Goal: Transaction & Acquisition: Download file/media

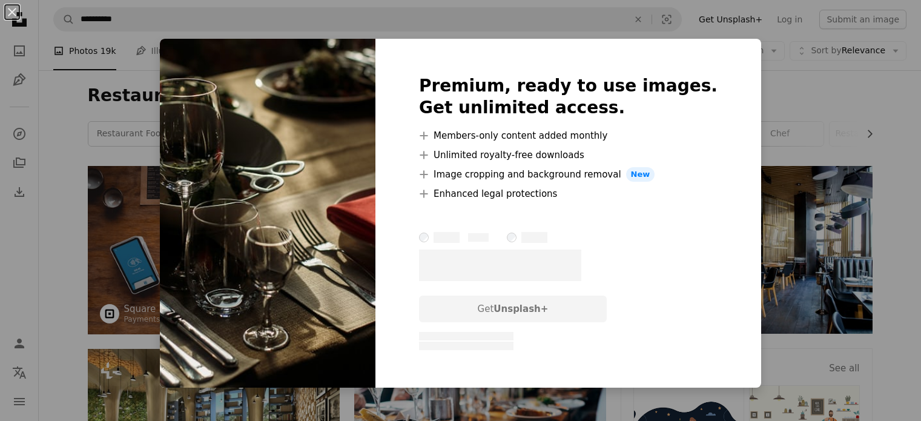
scroll to position [545, 0]
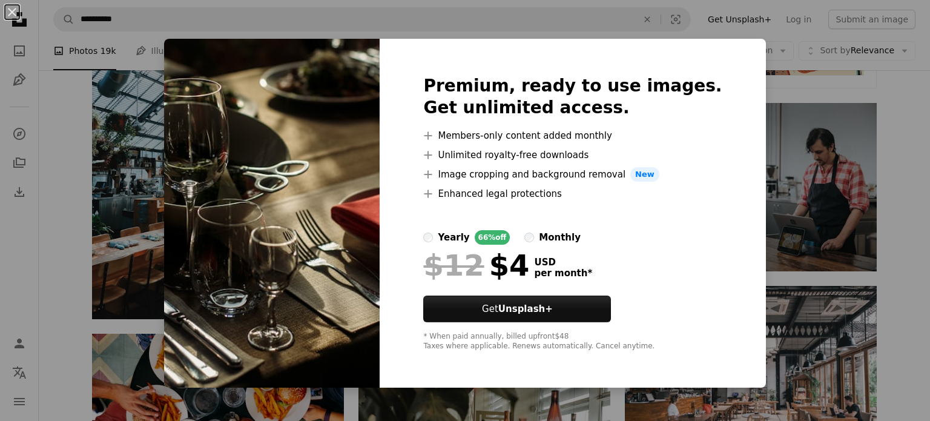
click at [760, 100] on div "An X shape Premium, ready to use images. Get unlimited access. A plus sign Memb…" at bounding box center [465, 210] width 930 height 421
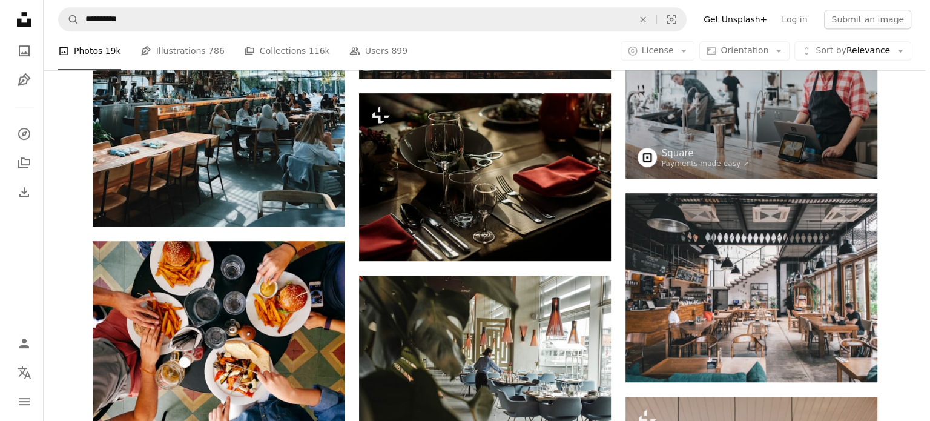
scroll to position [666, 0]
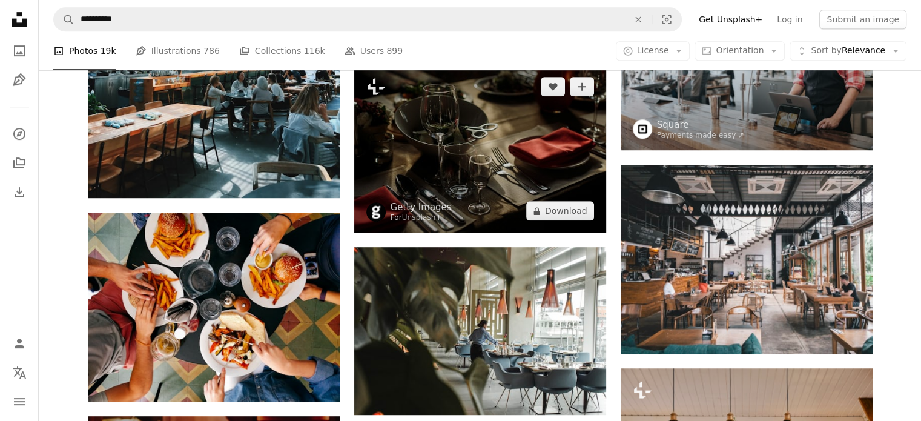
click at [415, 130] on img at bounding box center [480, 149] width 252 height 168
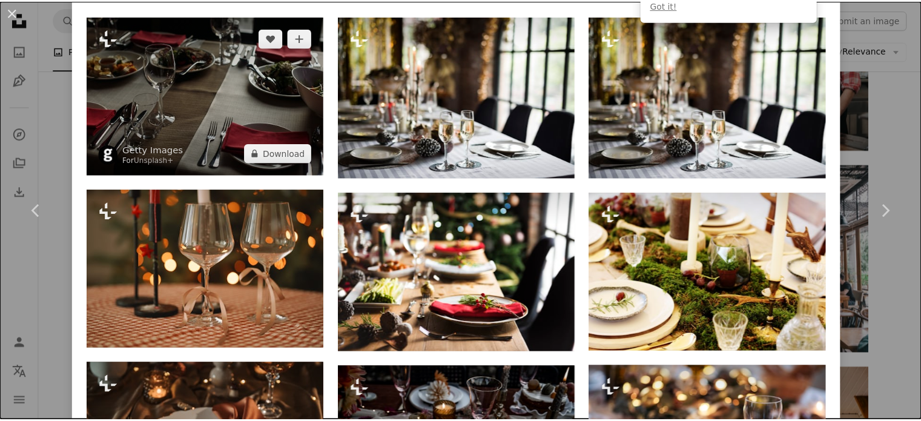
scroll to position [545, 0]
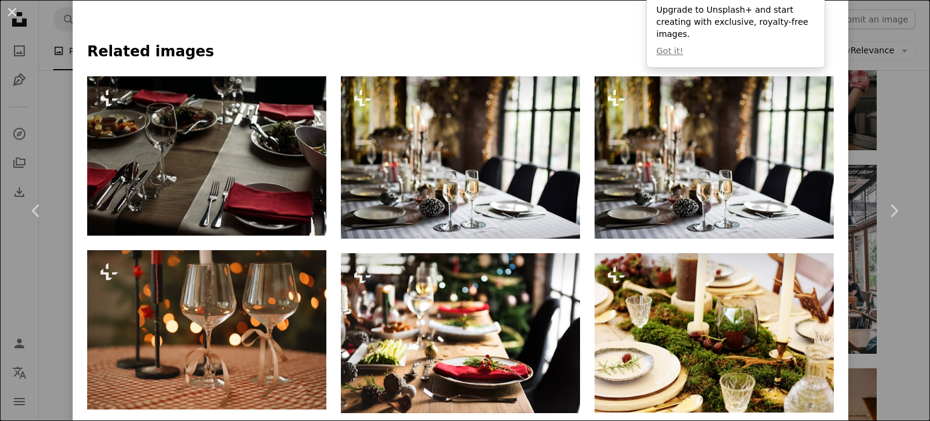
click at [898, 117] on div "An X shape Chevron left Chevron right Getty Images For Unsplash+ A heart A plus…" at bounding box center [465, 210] width 930 height 421
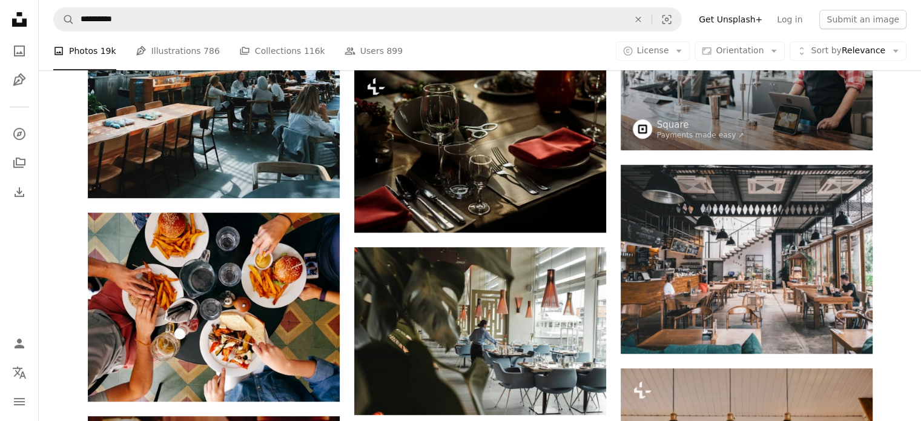
click at [536, 45] on div "A photo Photos 19k Pen Tool Illustrations 786 A stack of folders Collections 11…" at bounding box center [479, 50] width 853 height 39
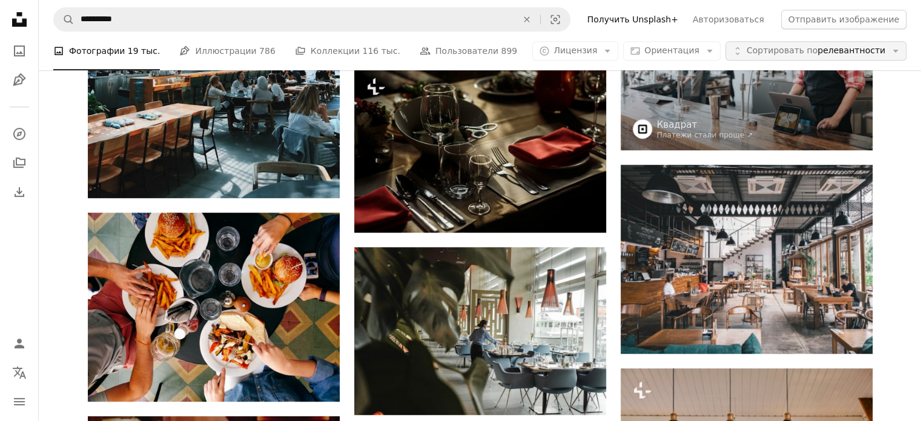
click at [886, 53] on button "Unfold Сортировать по релевантности Arrow down" at bounding box center [815, 50] width 181 height 19
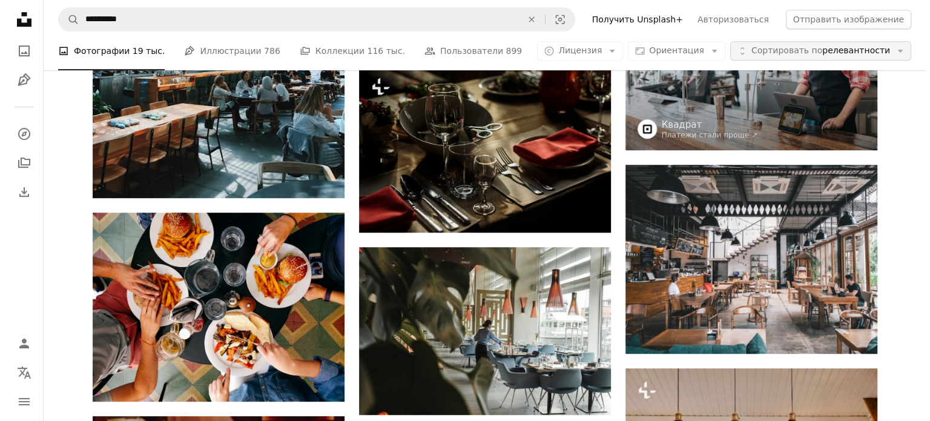
scroll to position [666, 0]
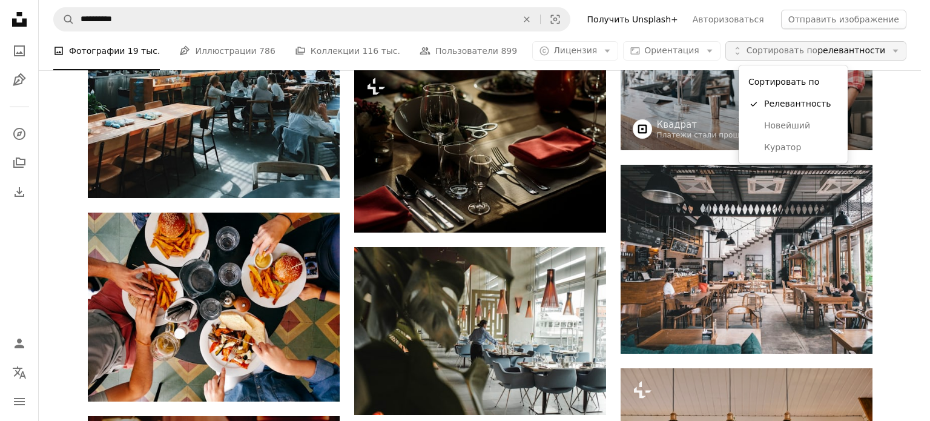
click at [886, 53] on button "Unfold Сортировать по релевантности Arrow down" at bounding box center [815, 50] width 181 height 19
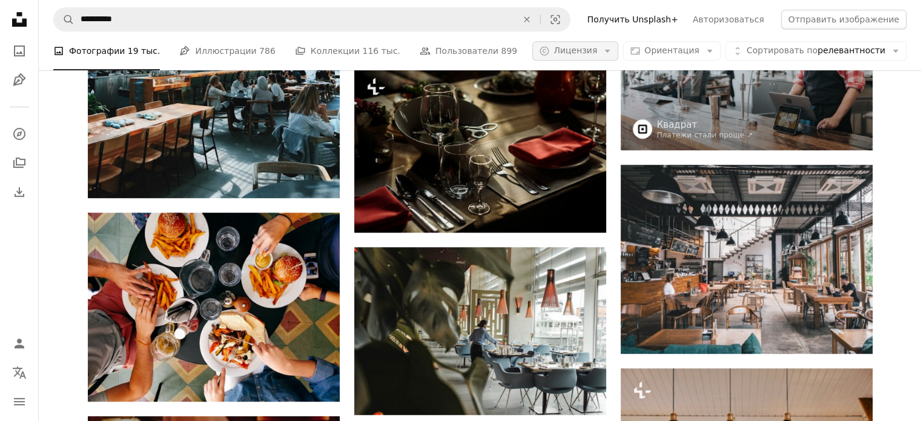
click at [593, 51] on font "Лицензия" at bounding box center [575, 50] width 44 height 10
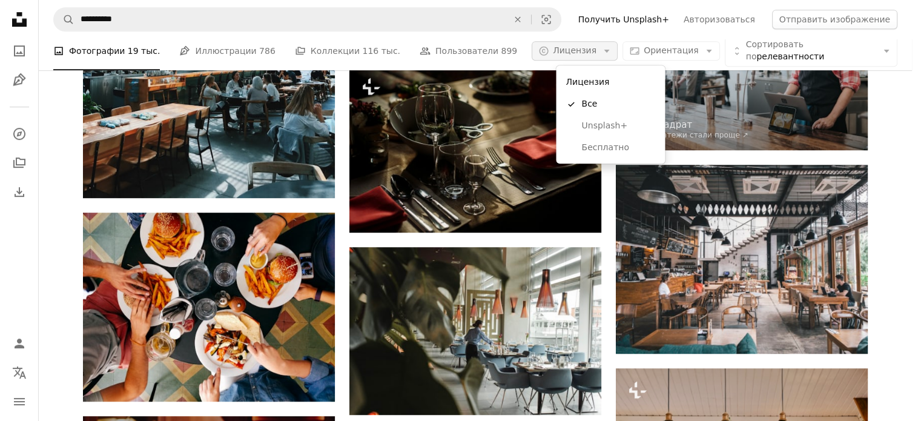
scroll to position [0, 0]
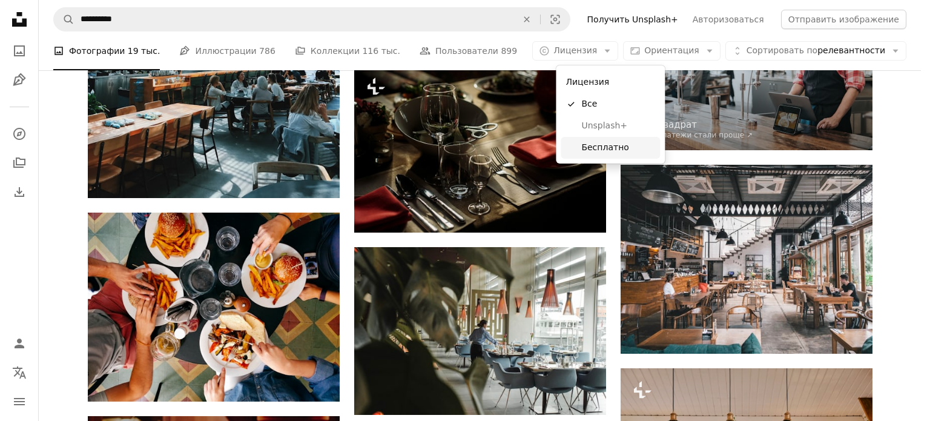
click at [582, 153] on span "Бесплатно" at bounding box center [618, 148] width 74 height 12
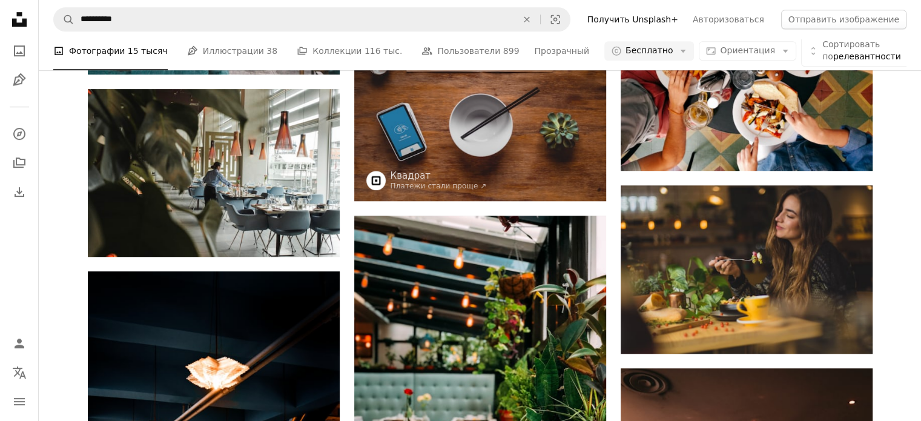
scroll to position [1574, 0]
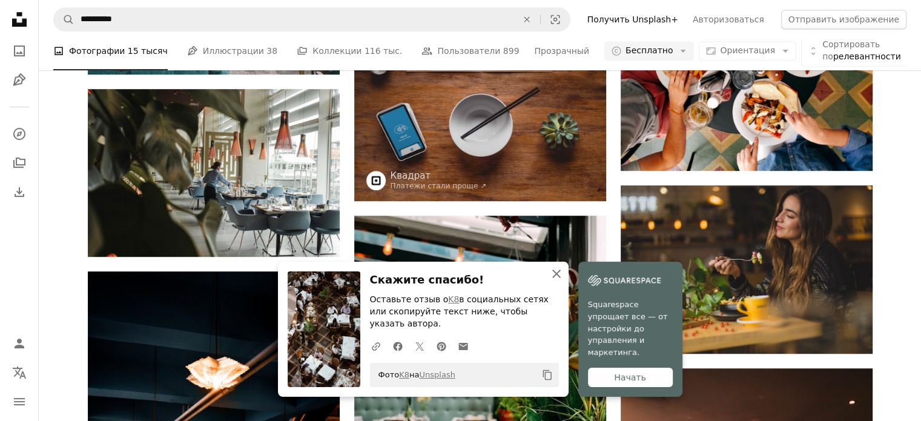
click at [553, 281] on icon "An X shape" at bounding box center [556, 273] width 15 height 15
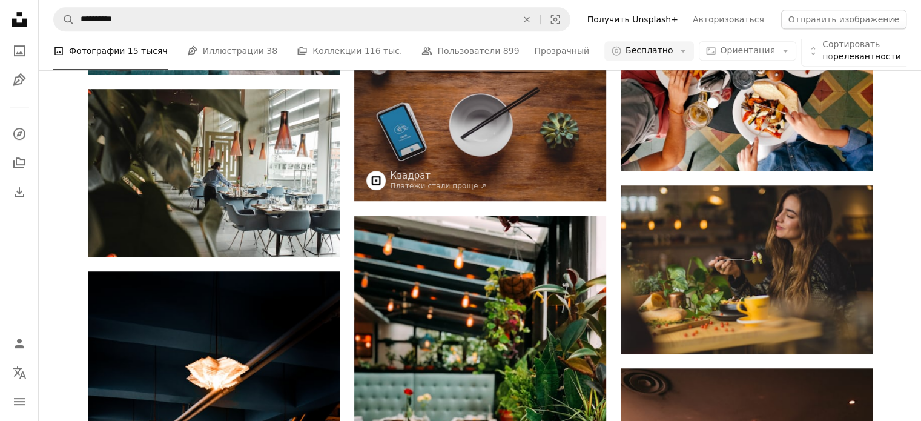
scroll to position [2481, 0]
click at [214, 33] on nav "**********" at bounding box center [480, 19] width 882 height 39
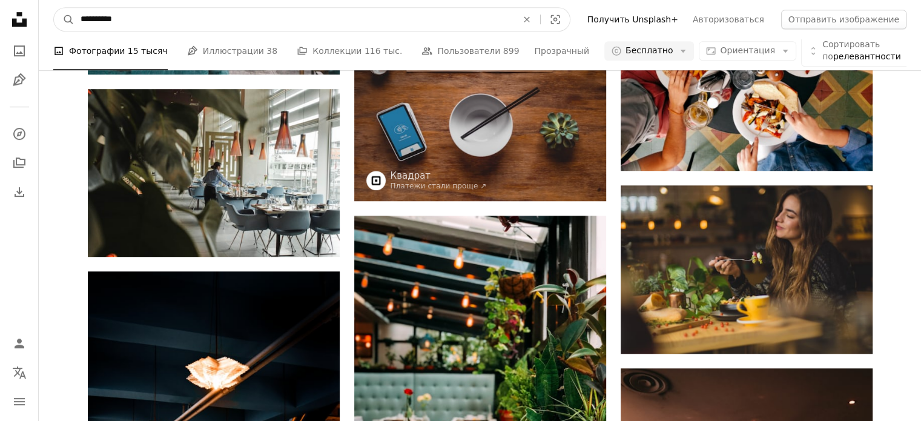
click at [211, 21] on input "**********" at bounding box center [293, 19] width 439 height 23
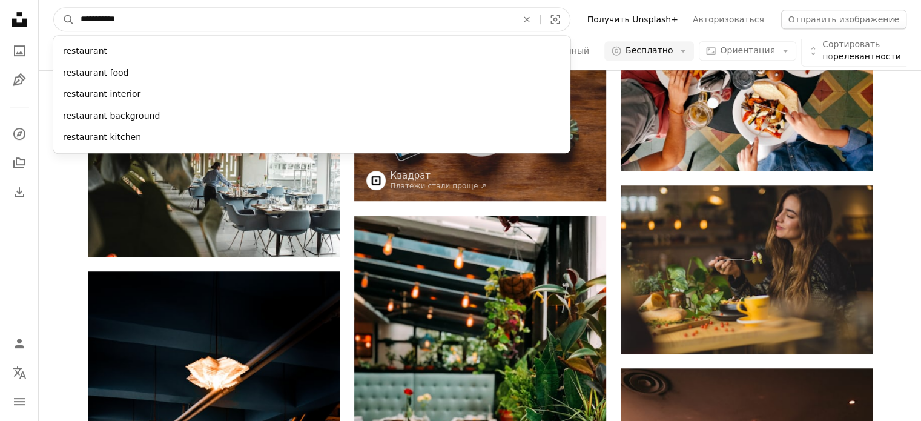
click at [211, 20] on input "**********" at bounding box center [293, 19] width 439 height 23
type input "**********"
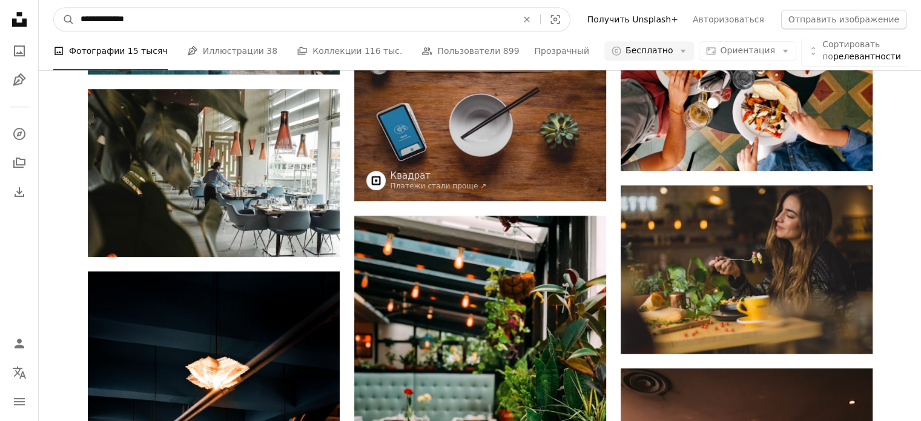
click button "A magnifying glass" at bounding box center [64, 19] width 21 height 23
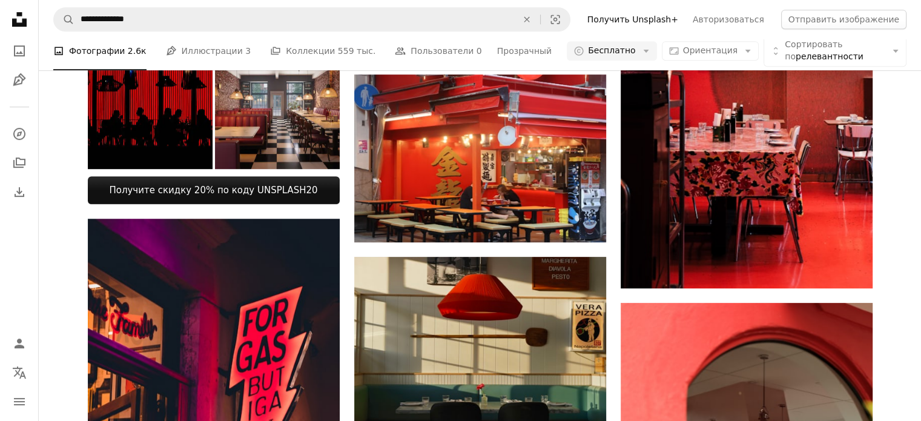
scroll to position [7021, 0]
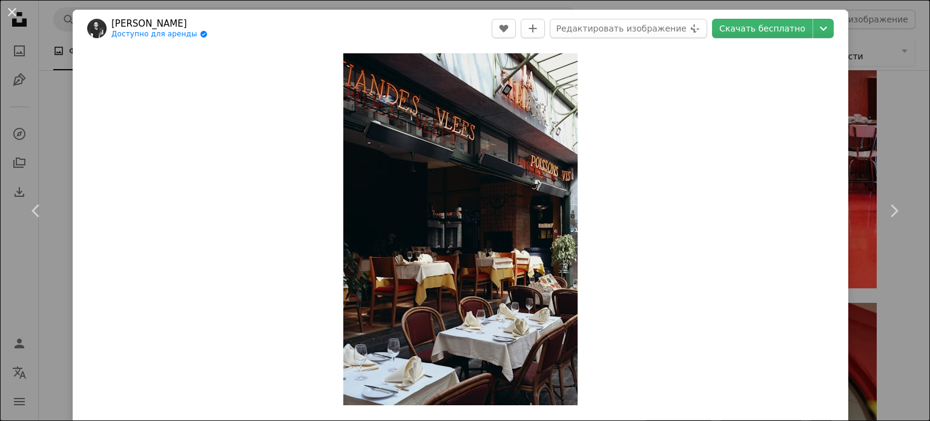
click at [876, 84] on div "An X shape Chevron left Chevron right [PERSON_NAME] Доступно для аренды A check…" at bounding box center [465, 210] width 930 height 421
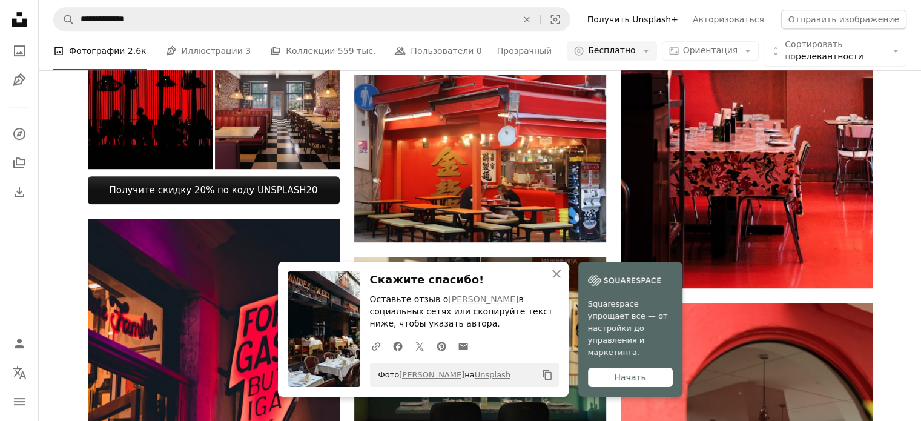
scroll to position [7687, 0]
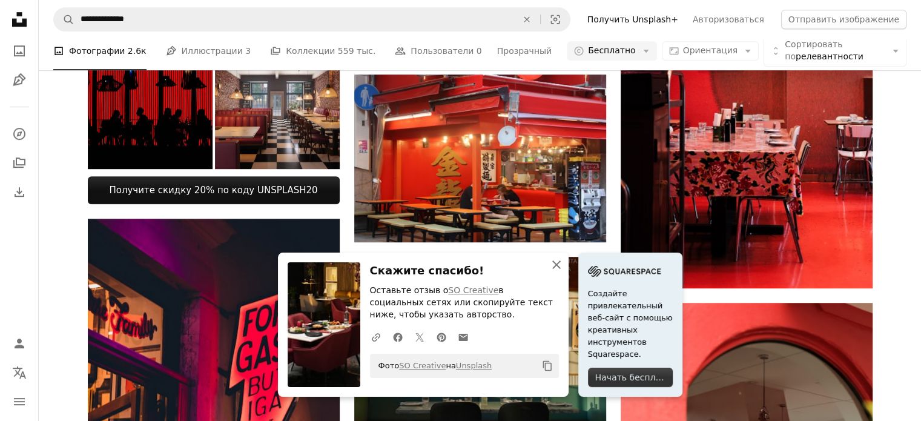
click at [562, 266] on icon "An X shape" at bounding box center [556, 264] width 15 height 15
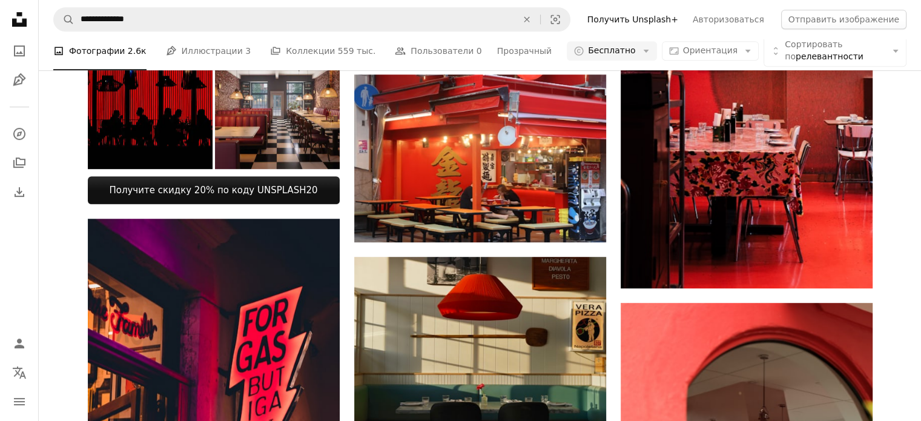
scroll to position [9200, 0]
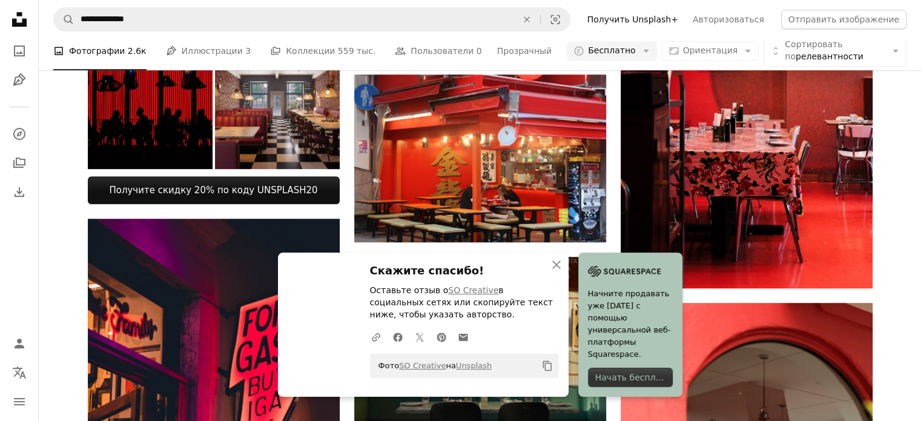
scroll to position [9744, 0]
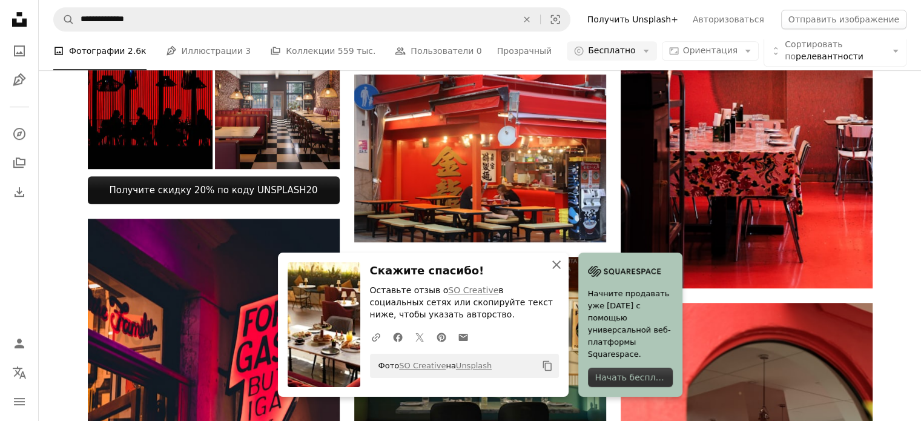
click at [559, 266] on icon "An X shape" at bounding box center [556, 264] width 15 height 15
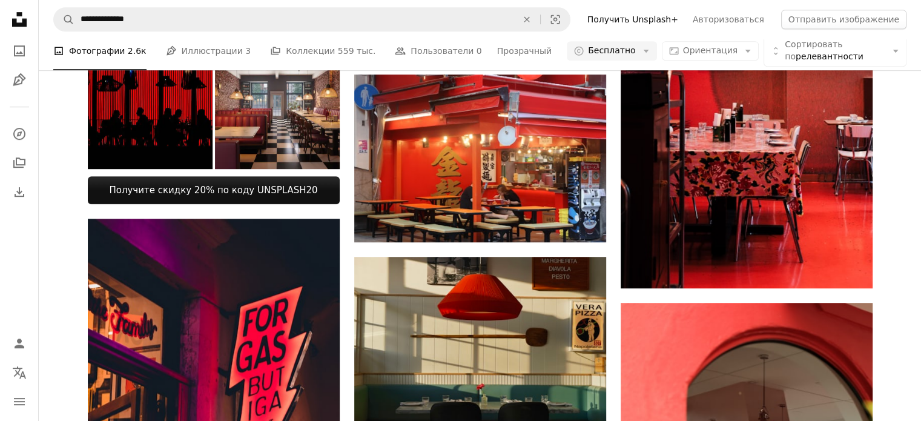
scroll to position [11560, 0]
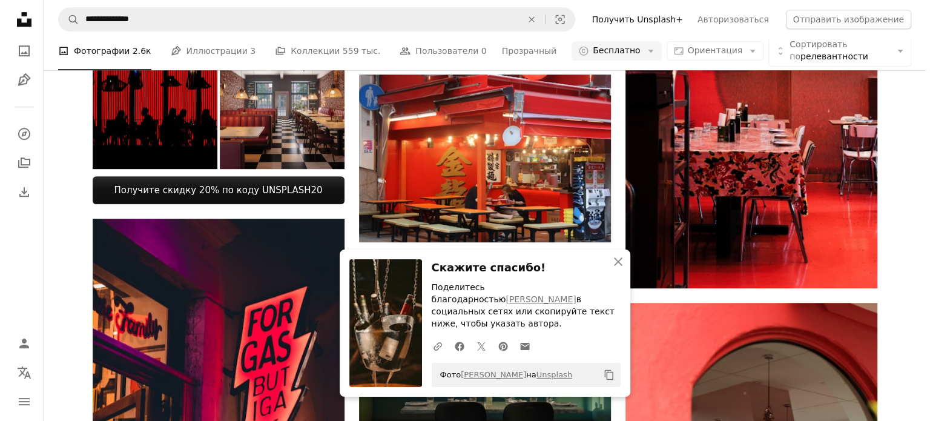
scroll to position [11318, 0]
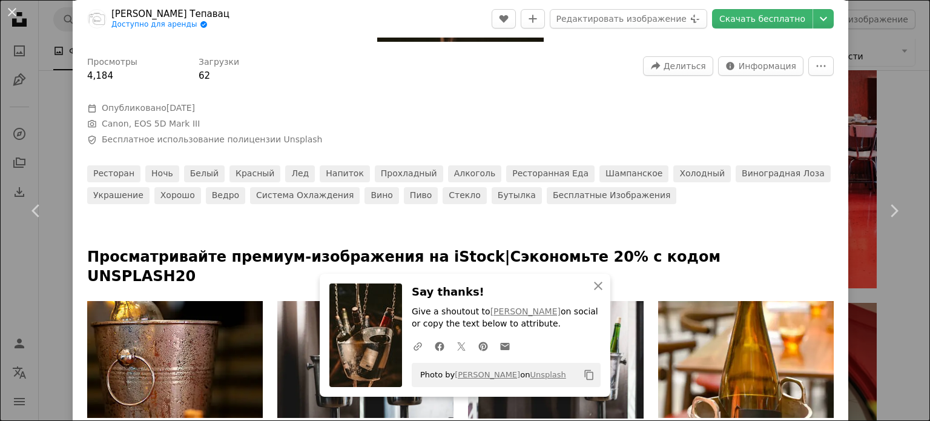
scroll to position [545, 0]
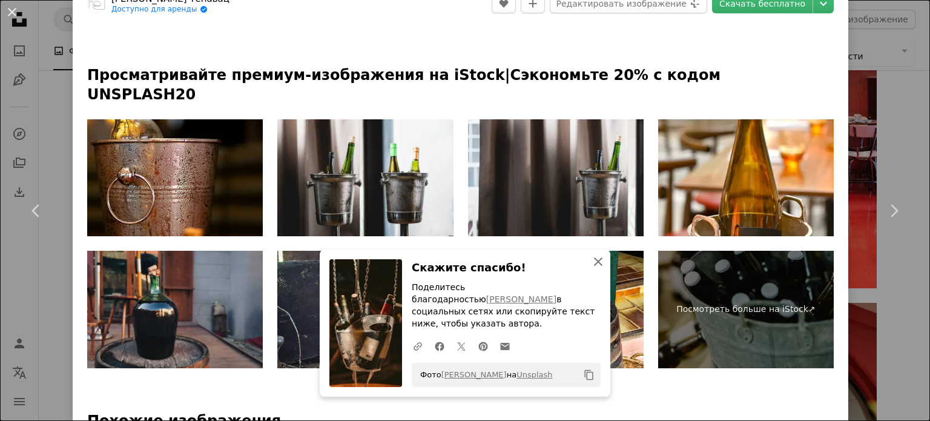
click at [592, 268] on icon "An X shape" at bounding box center [598, 261] width 15 height 15
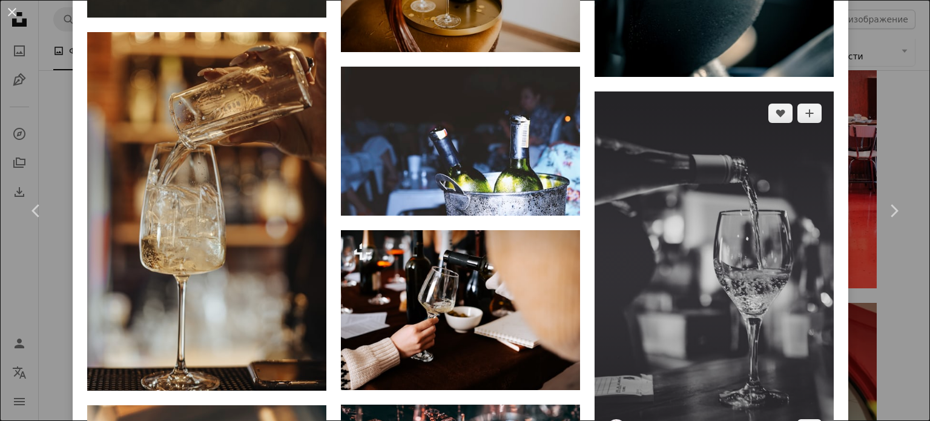
scroll to position [1332, 0]
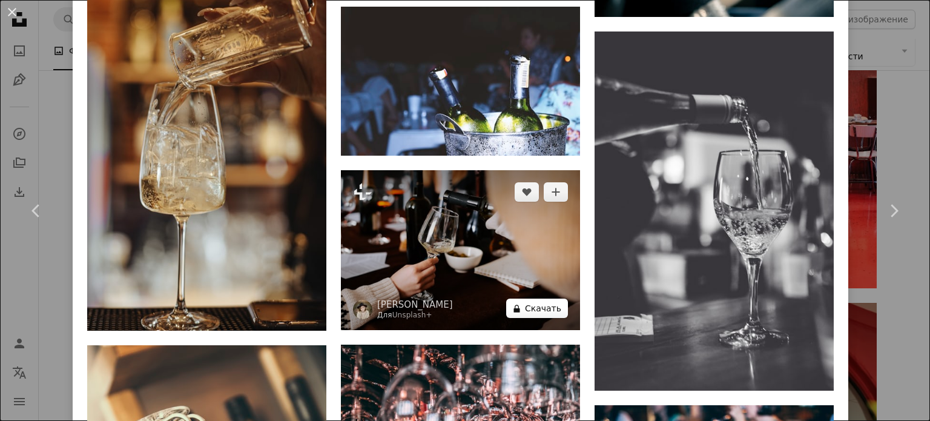
click at [537, 299] on font "Скачать" at bounding box center [543, 308] width 36 height 18
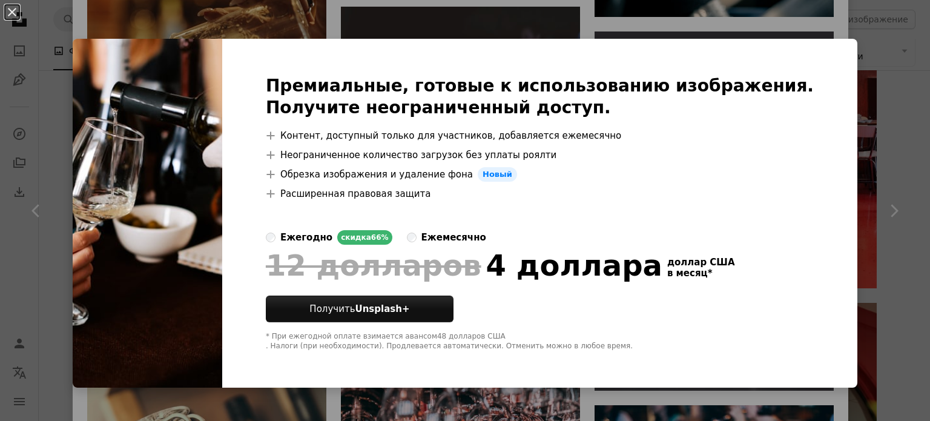
click at [904, 123] on div "An X shape Премиальные, готовые к использованию изображения. Получите неогранич…" at bounding box center [465, 210] width 930 height 421
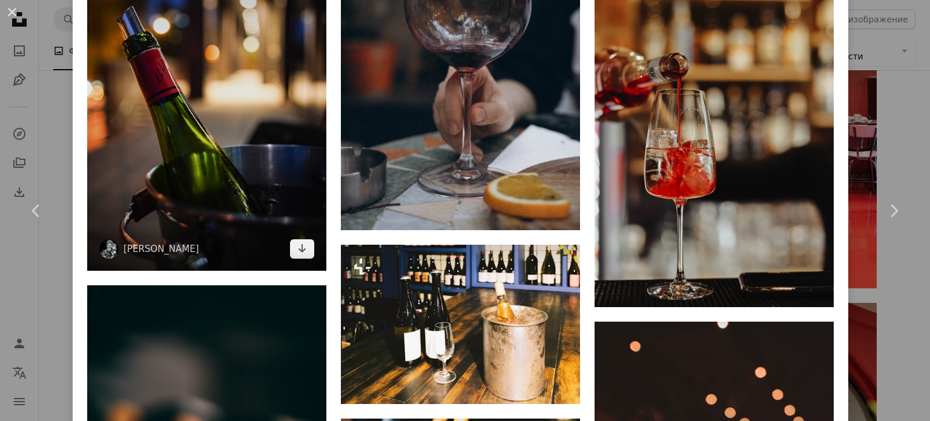
scroll to position [2118, 0]
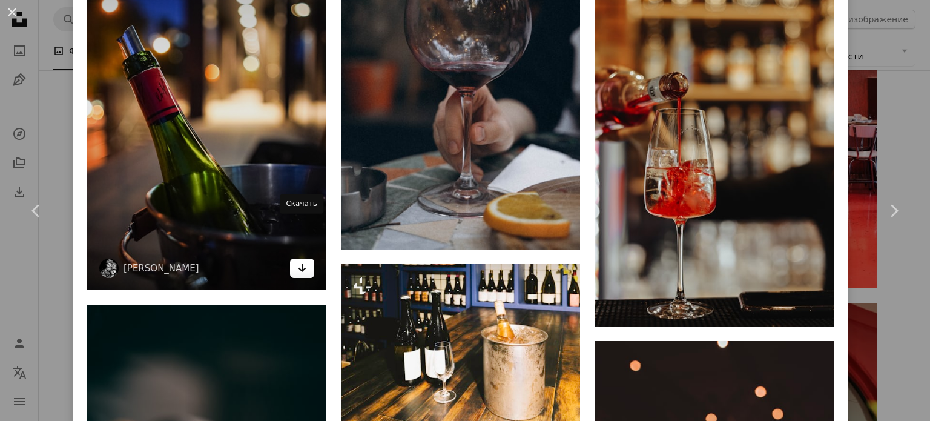
click at [303, 260] on icon "Arrow pointing down" at bounding box center [302, 267] width 10 height 15
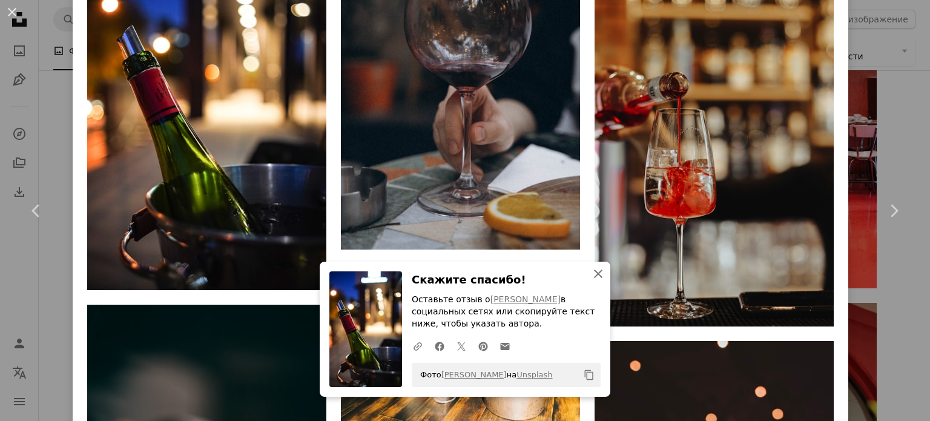
click at [591, 279] on icon "An X shape" at bounding box center [598, 273] width 15 height 15
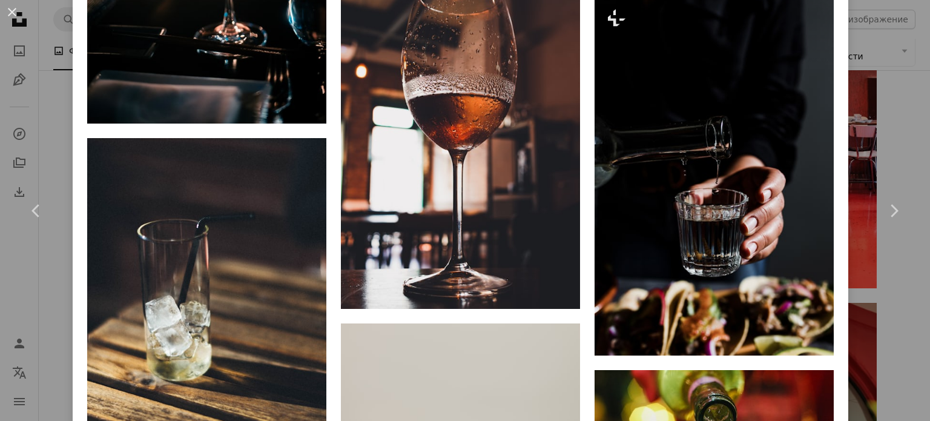
scroll to position [8135, 0]
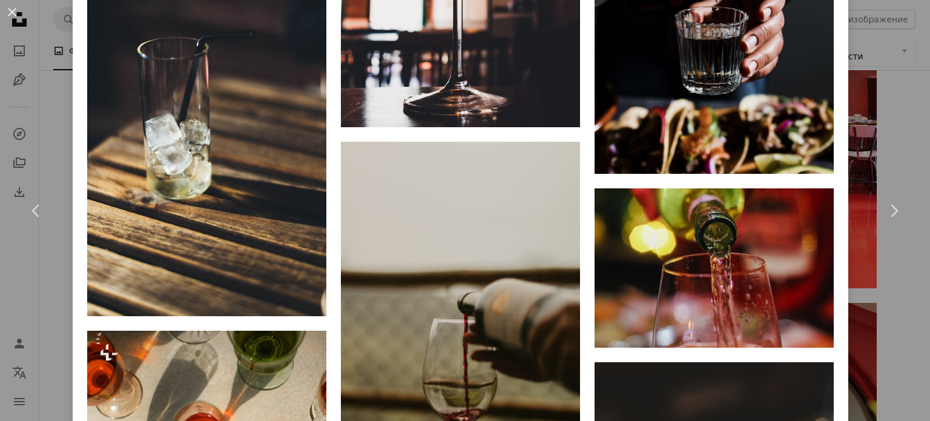
click at [907, 226] on link "Chevron right" at bounding box center [893, 211] width 73 height 116
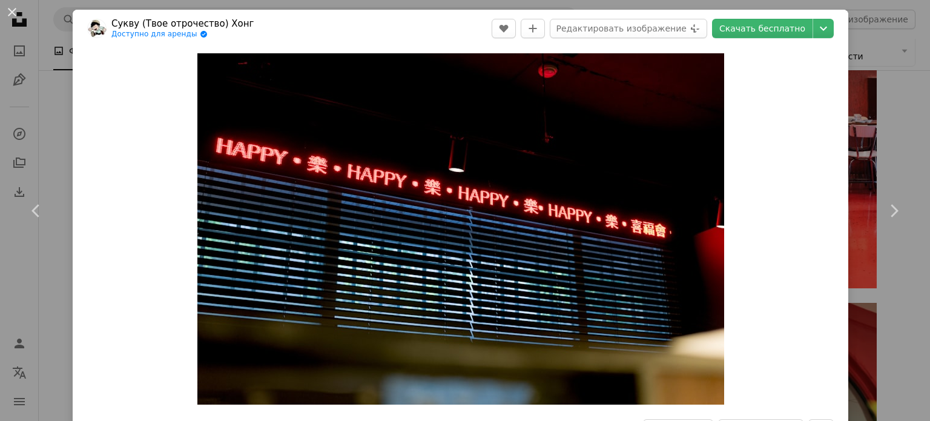
click at [895, 34] on div "An X shape Chevron left Chevron right Сукву (Твое отрочество) Хонг Доступно для…" at bounding box center [465, 210] width 930 height 421
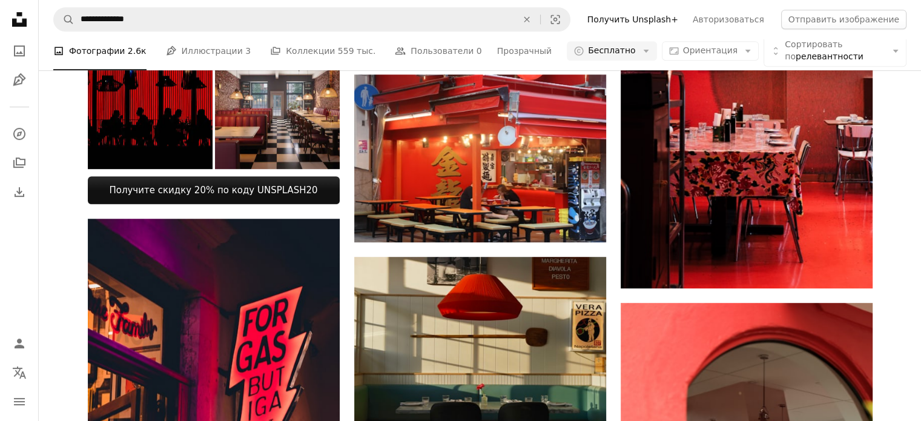
scroll to position [15797, 0]
